Goal: Use online tool/utility: Utilize a website feature to perform a specific function

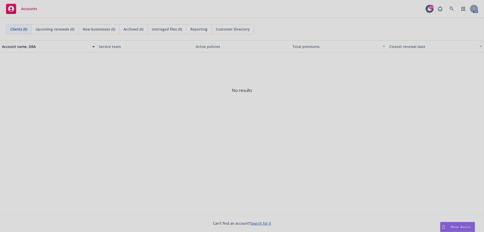
click at [462, 227] on div at bounding box center [242, 116] width 484 height 232
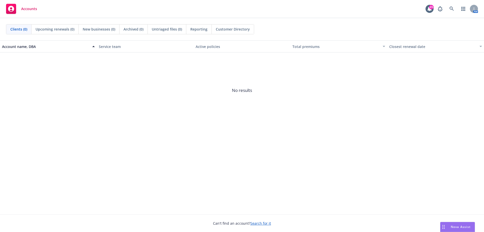
click at [468, 222] on div "Nova Assist" at bounding box center [458, 227] width 34 height 10
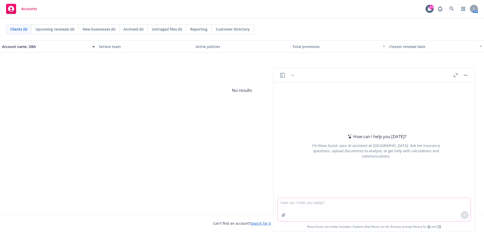
click at [317, 201] on textarea at bounding box center [374, 209] width 193 height 23
type textarea "combine the 3 attached excel documents into one excel workbook and include all …"
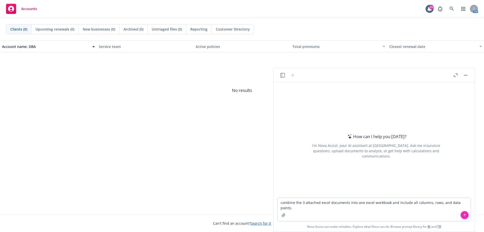
click at [329, 174] on div "How can I help you [DATE]? I'm Nova Assist, your AI assistant at Newfront. Ask …" at bounding box center [376, 145] width 193 height 79
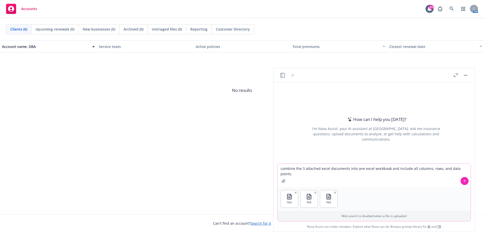
click at [462, 181] on button at bounding box center [465, 181] width 8 height 8
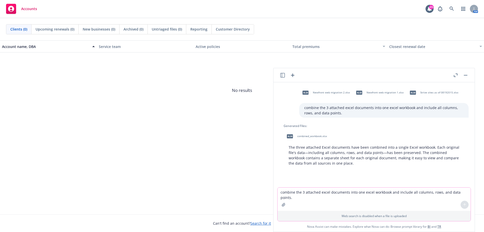
click at [293, 195] on textarea "combine the 3 attached excel documents into one excel workbook and include all …" at bounding box center [374, 198] width 193 height 23
click at [304, 196] on textarea "combine the 3 attached excel documents into one excel workbook and include all …" at bounding box center [374, 198] width 193 height 23
type textarea "Combine all data, rows, and columns into one sheet."
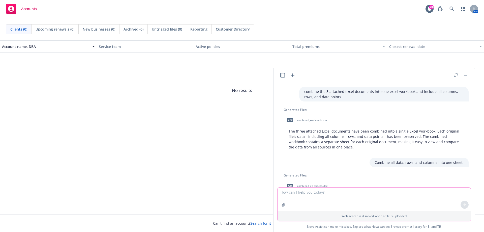
scroll to position [68, 0]
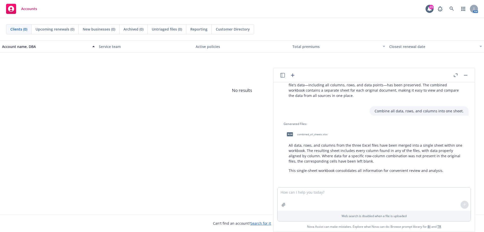
click at [309, 135] on span "combined_all_sheets.xlsx" at bounding box center [312, 134] width 30 height 3
